Goal: Check status

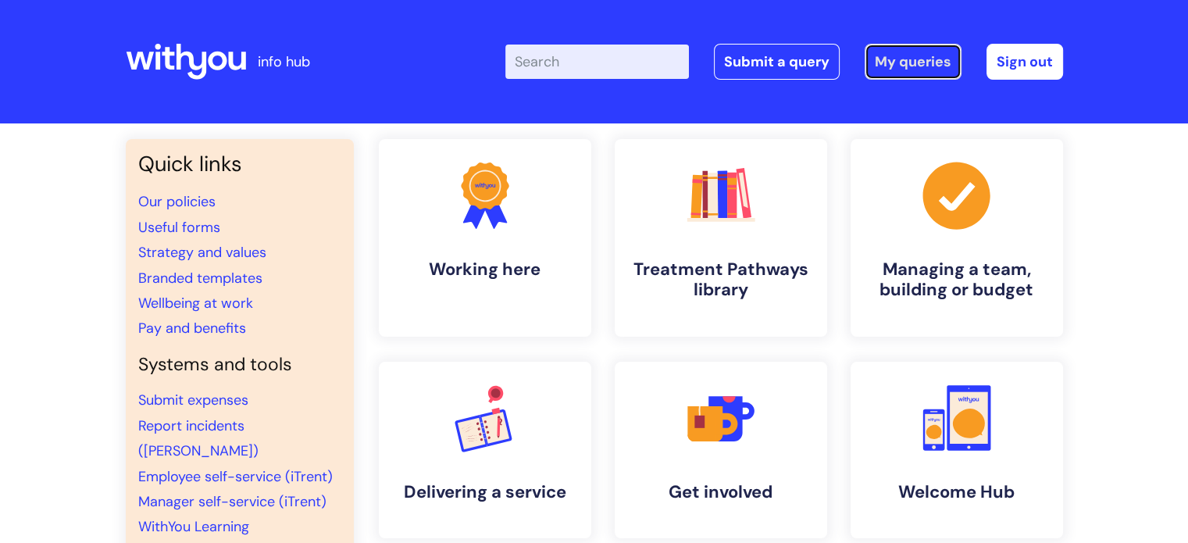
click at [902, 62] on link "My queries" at bounding box center [913, 62] width 97 height 36
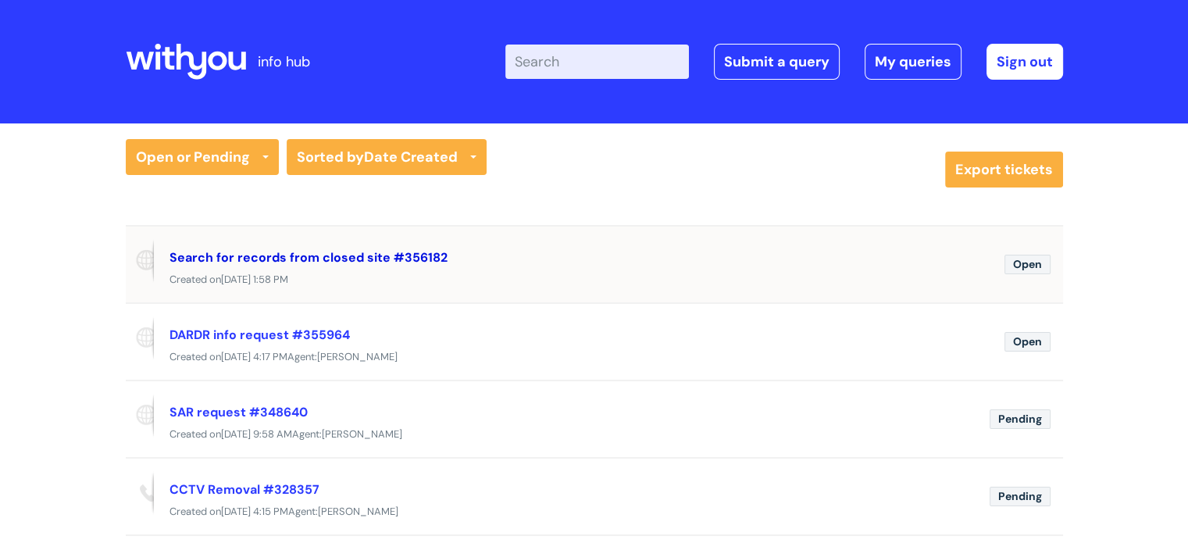
click at [285, 254] on link "Search for records from closed site #356182" at bounding box center [309, 257] width 278 height 16
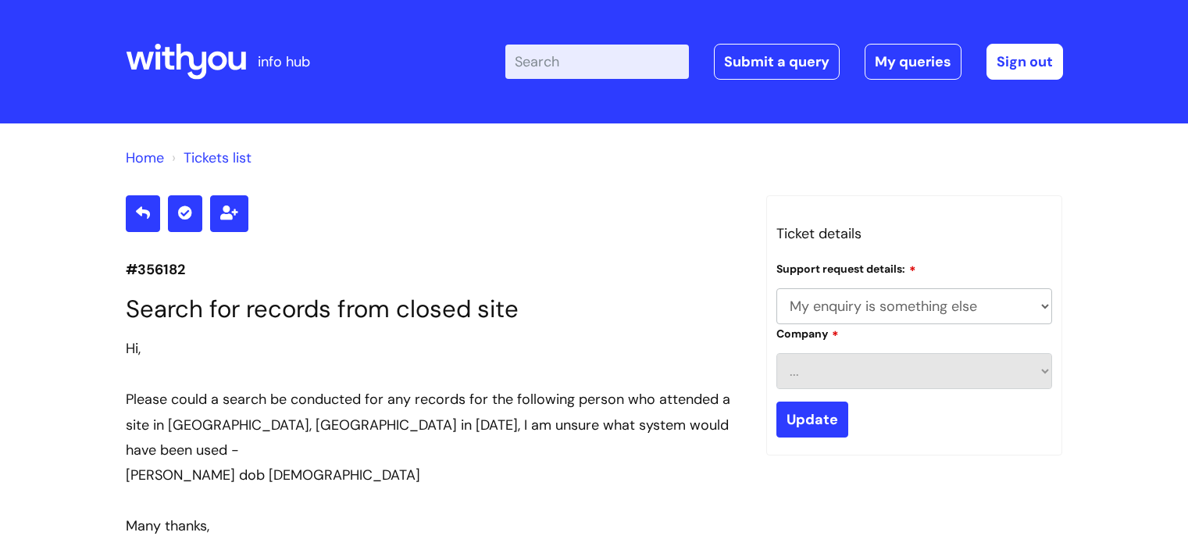
select select "My enquiry is something else"
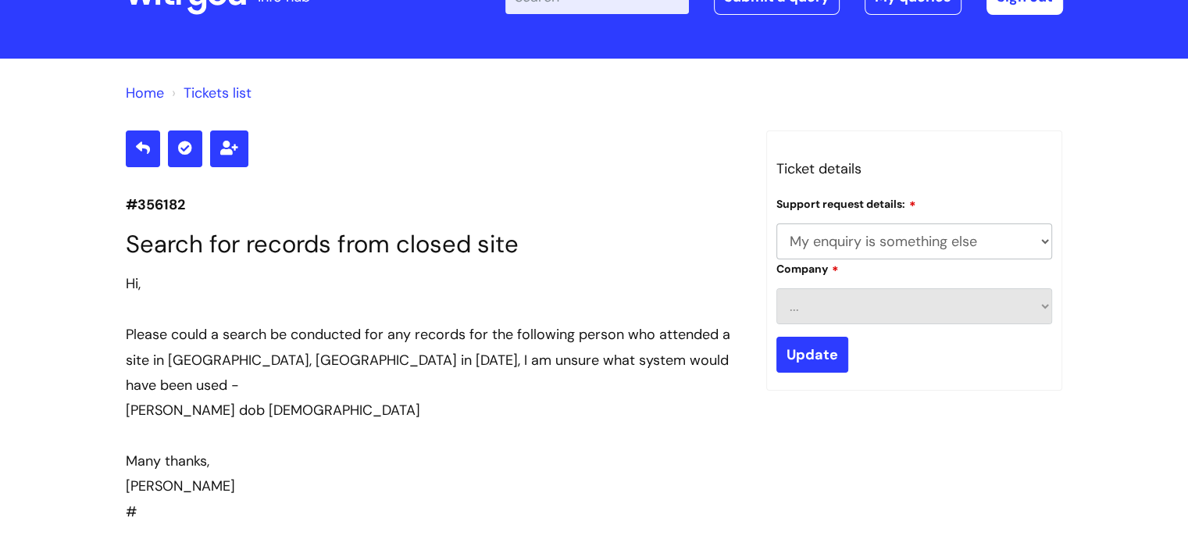
scroll to position [62, 0]
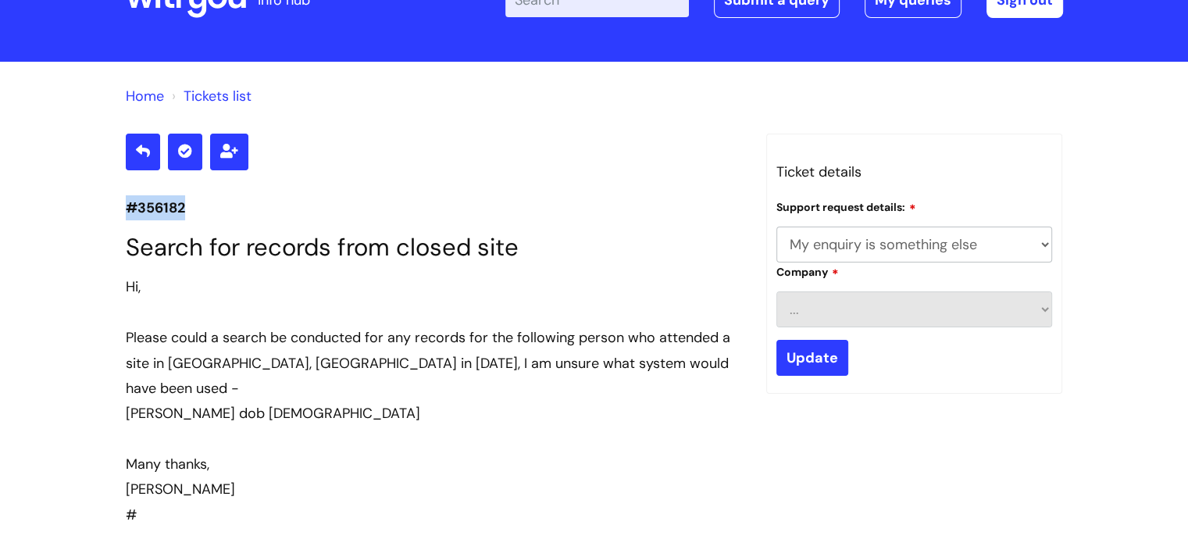
drag, startPoint x: 191, startPoint y: 202, endPoint x: 114, endPoint y: 212, distance: 77.2
click at [114, 212] on div "#356182 Search for records from closed site Hi, Please could a search be conduc…" at bounding box center [434, 514] width 641 height 760
copy p "#356182"
